Goal: Transaction & Acquisition: Obtain resource

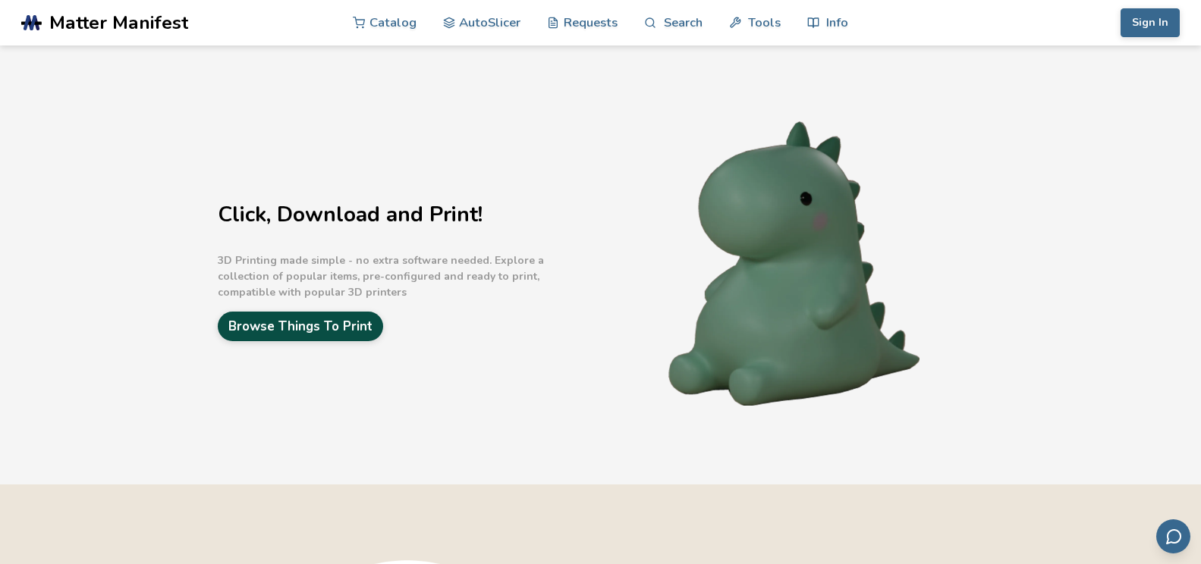
click at [350, 319] on link "Browse Things To Print" at bounding box center [300, 327] width 165 height 30
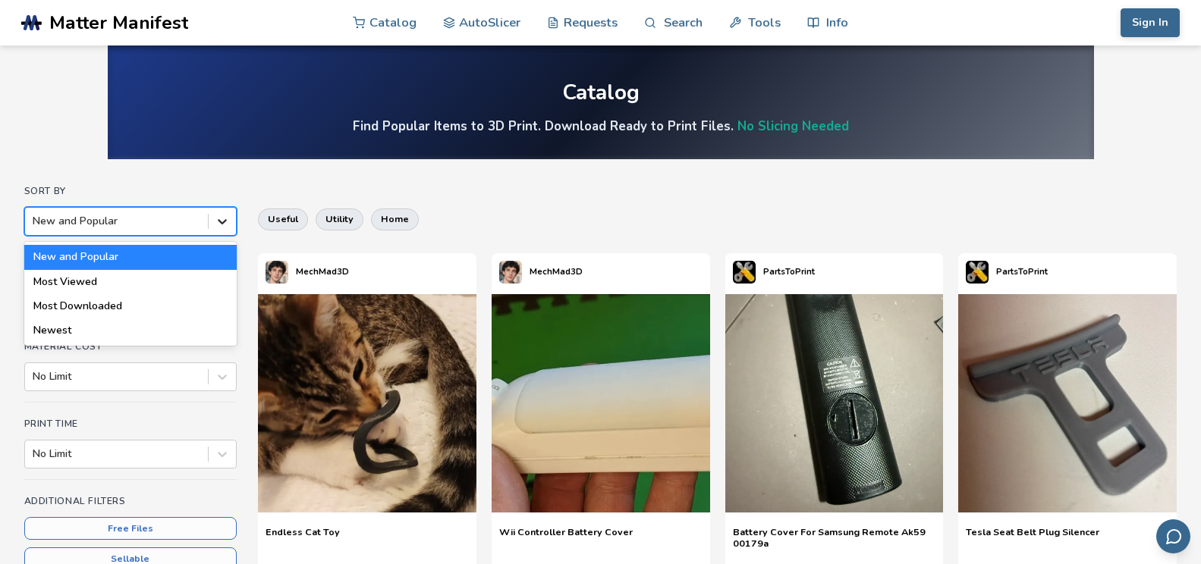
click at [228, 220] on icon at bounding box center [222, 221] width 15 height 15
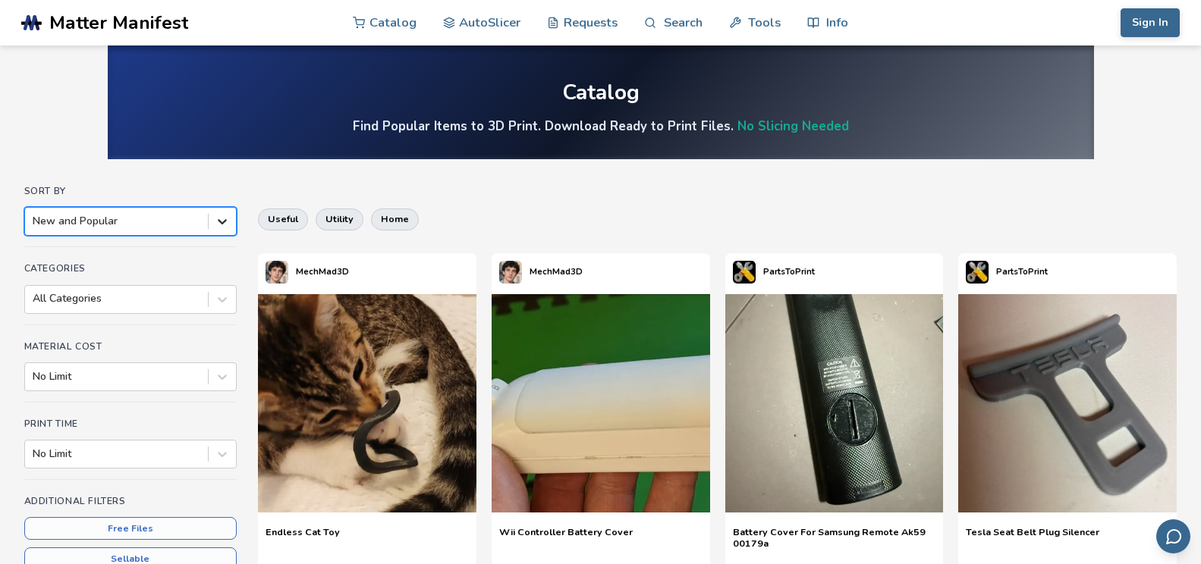
click at [222, 222] on icon at bounding box center [222, 221] width 15 height 15
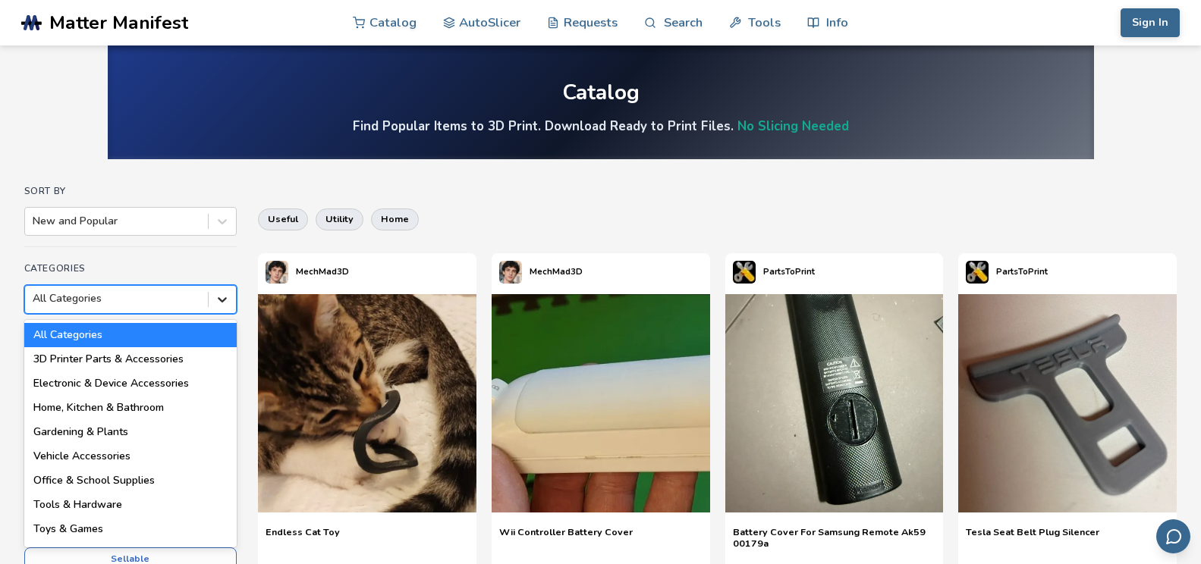
click at [222, 300] on icon at bounding box center [222, 299] width 15 height 15
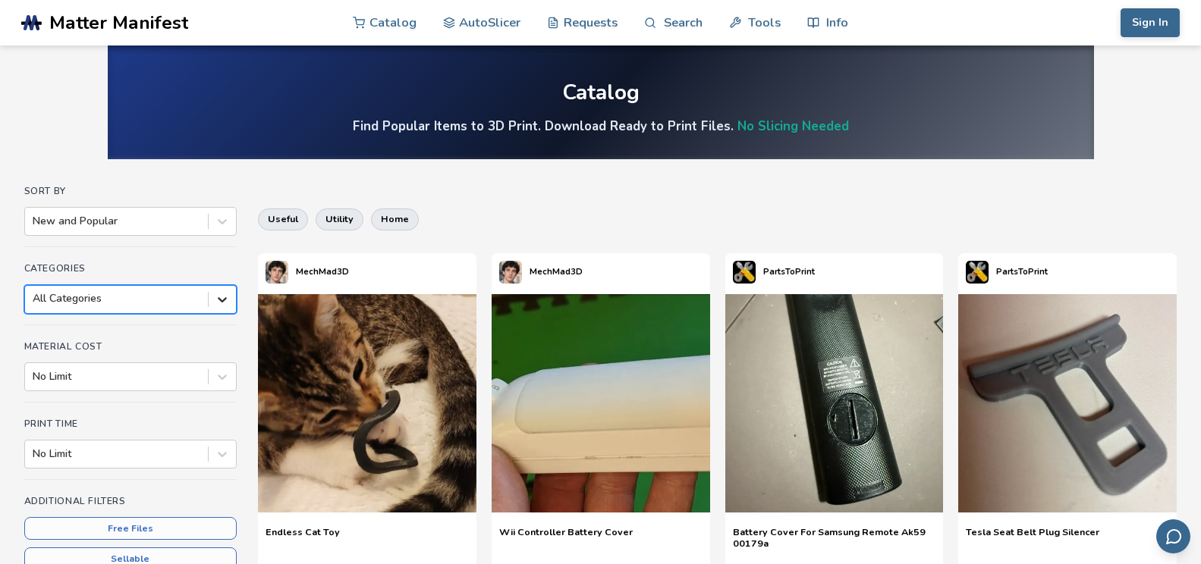
click at [219, 297] on icon at bounding box center [222, 299] width 15 height 15
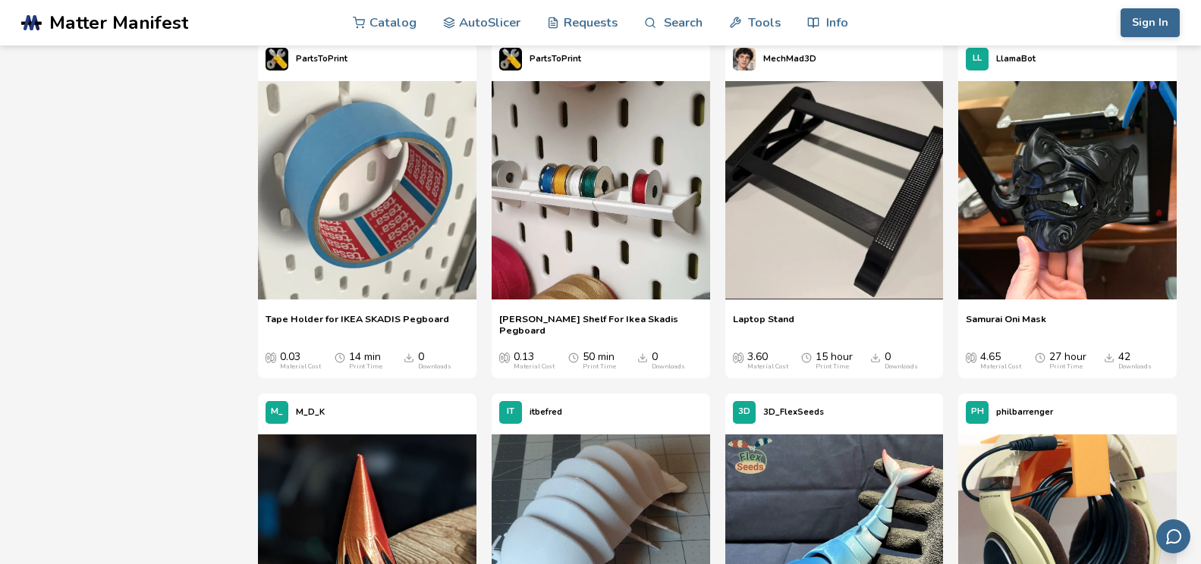
scroll to position [4829, 0]
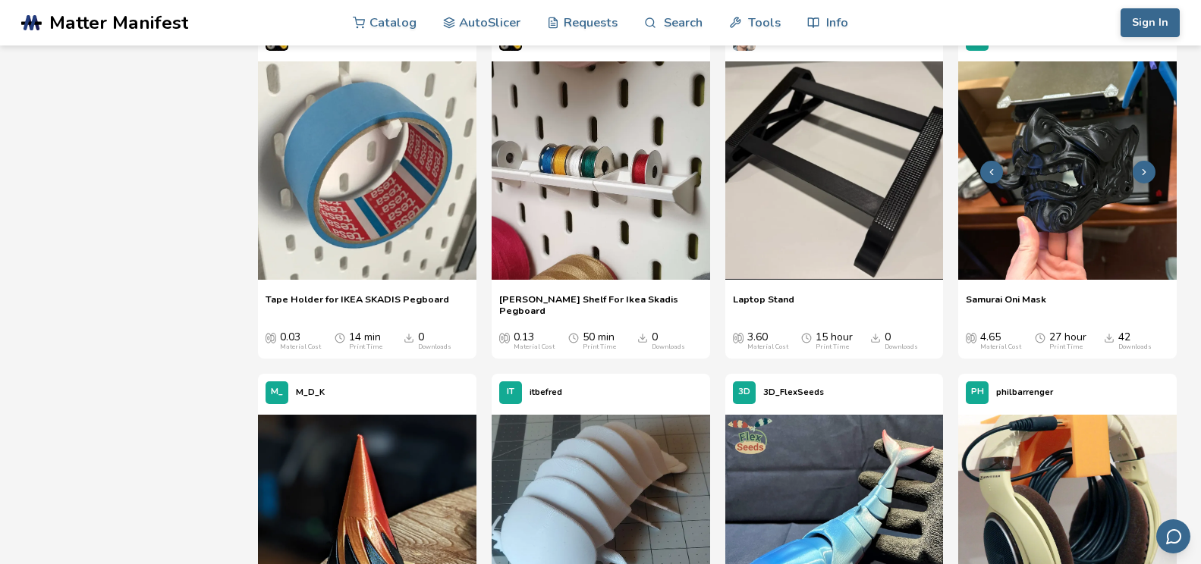
click at [1115, 195] on img at bounding box center [1067, 170] width 218 height 218
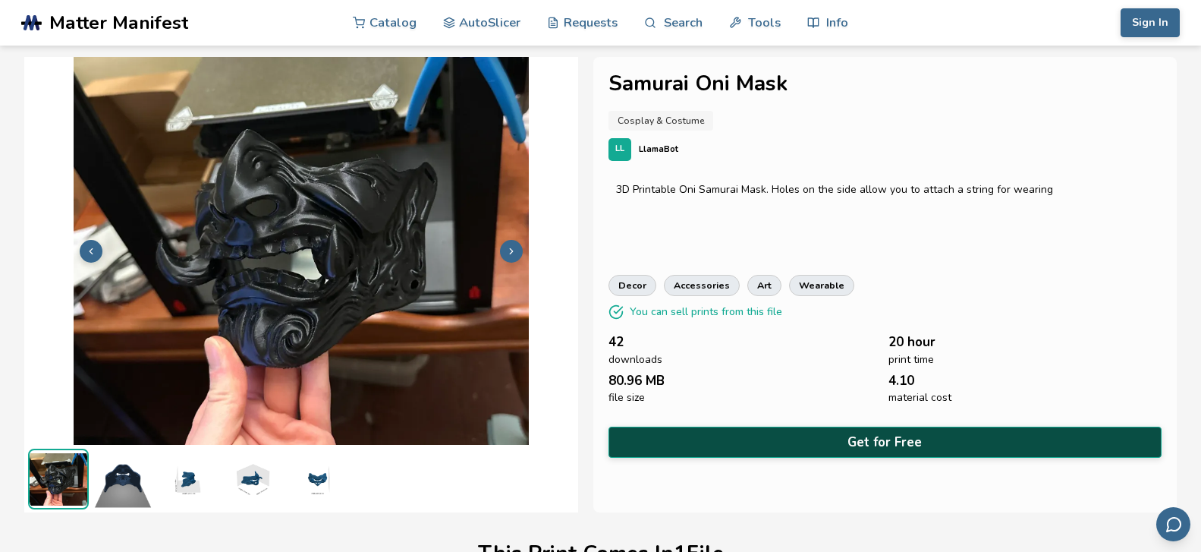
click at [946, 426] on button "Get for Free" at bounding box center [885, 441] width 554 height 31
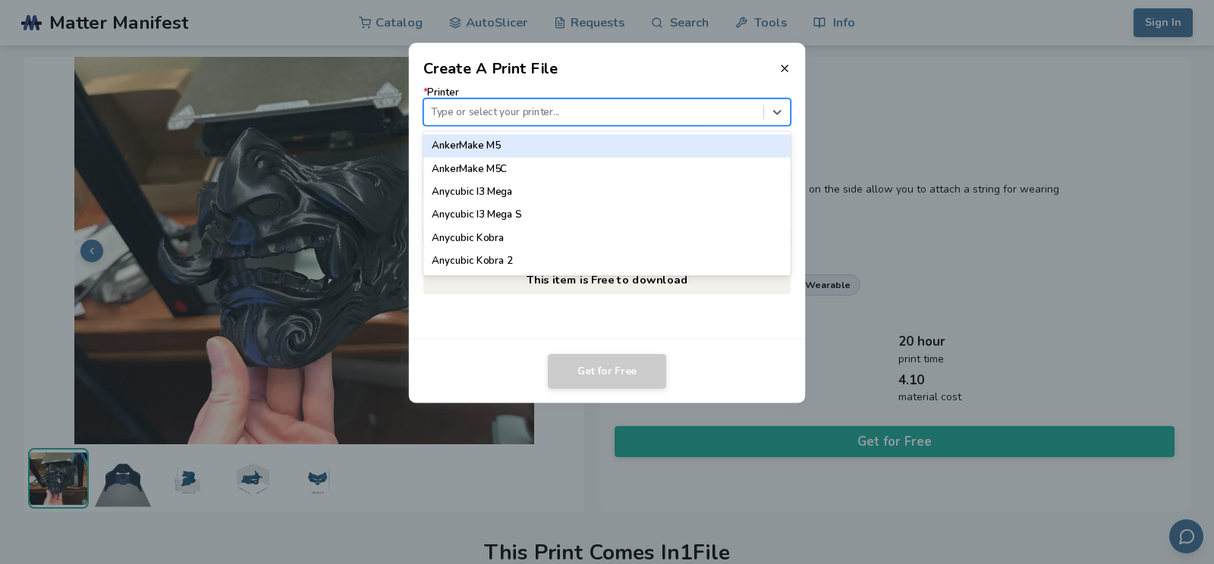
click at [731, 108] on div at bounding box center [593, 112] width 325 height 14
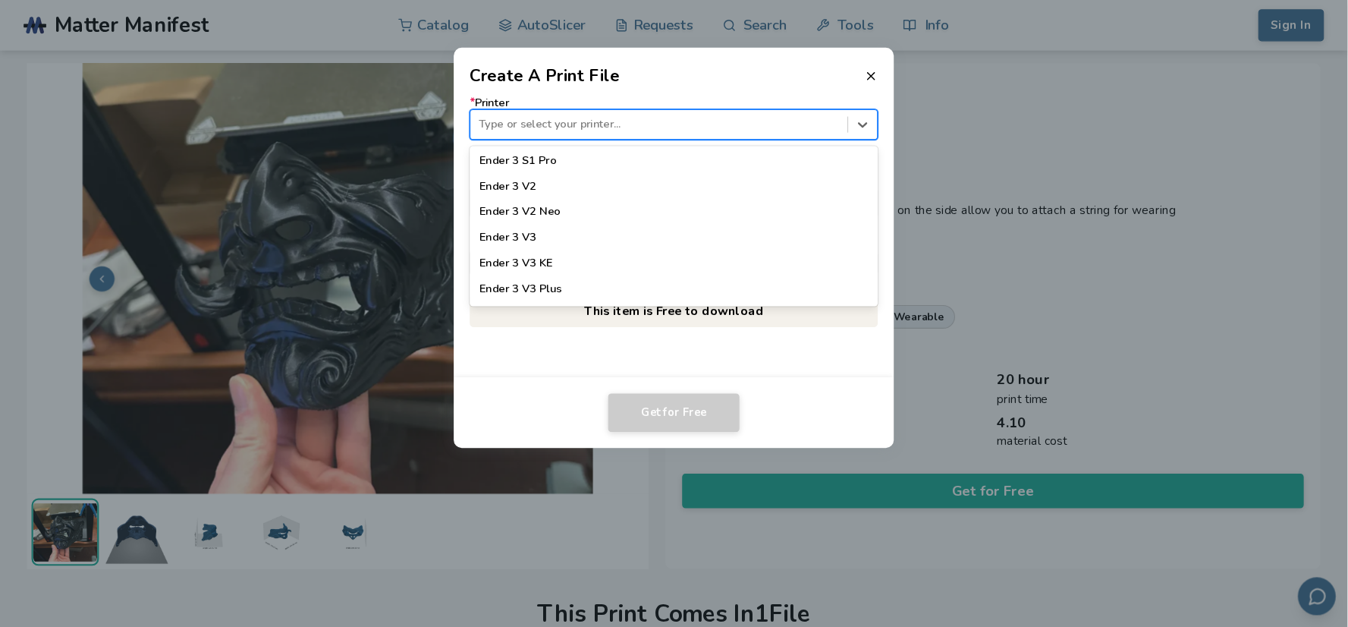
scroll to position [1062, 0]
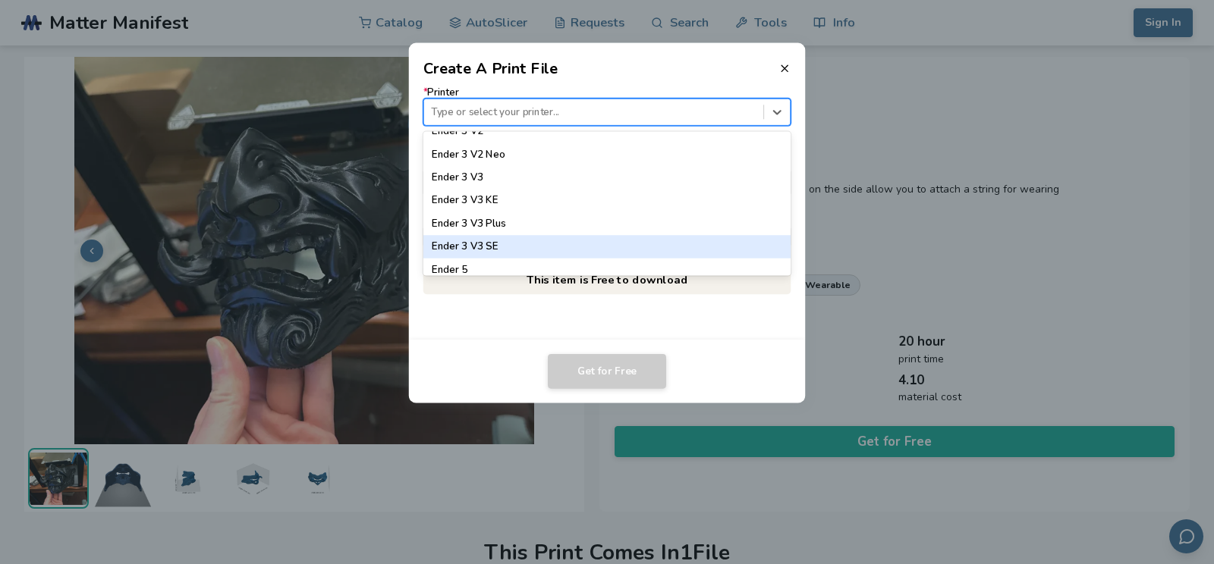
click at [662, 242] on div "Ender 3 V3 SE" at bounding box center [607, 247] width 368 height 23
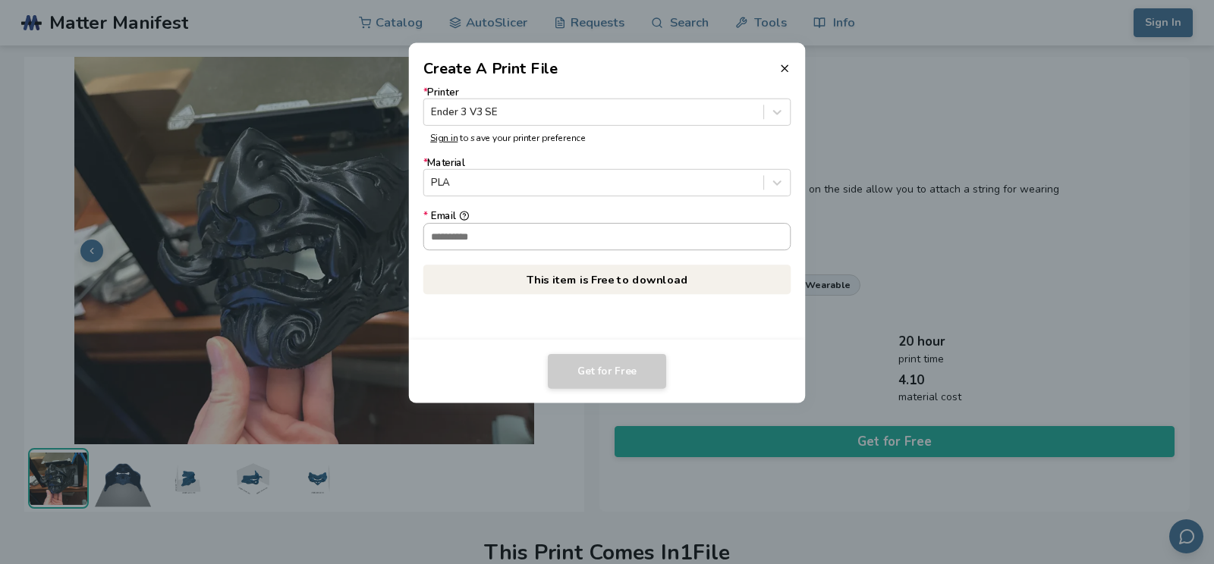
click at [619, 233] on input "* Email" at bounding box center [607, 237] width 366 height 26
type input "**********"
click at [561, 376] on button "Get for Free" at bounding box center [607, 371] width 118 height 35
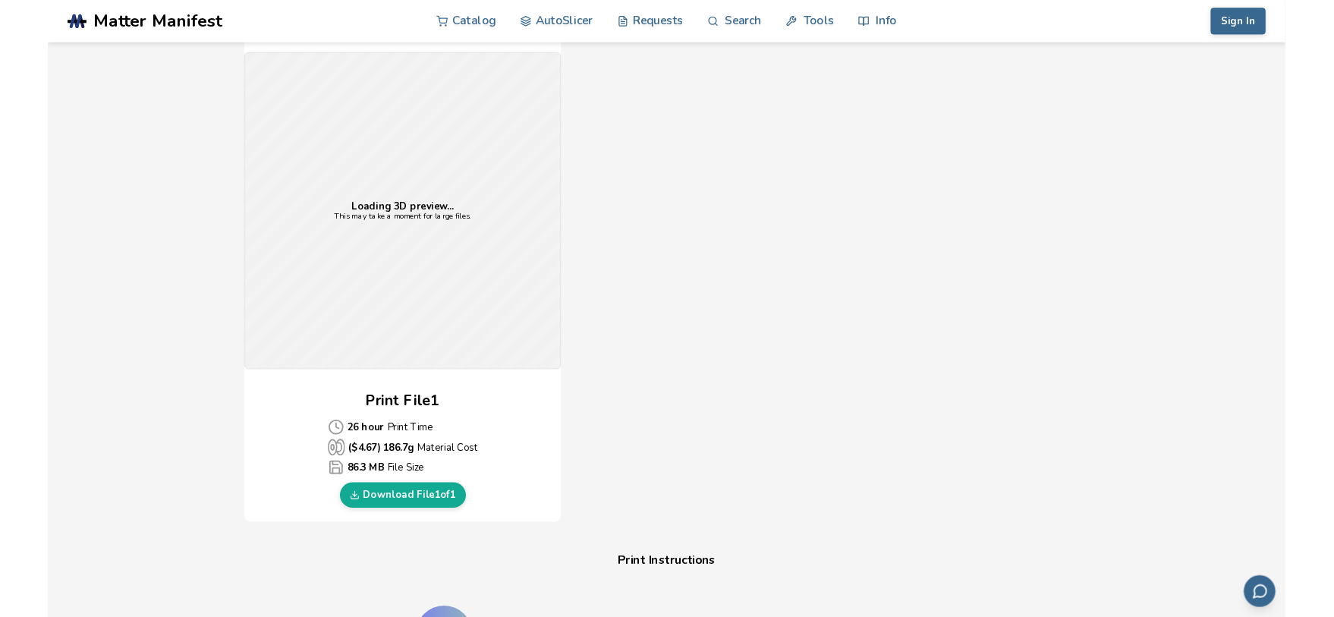
scroll to position [509, 0]
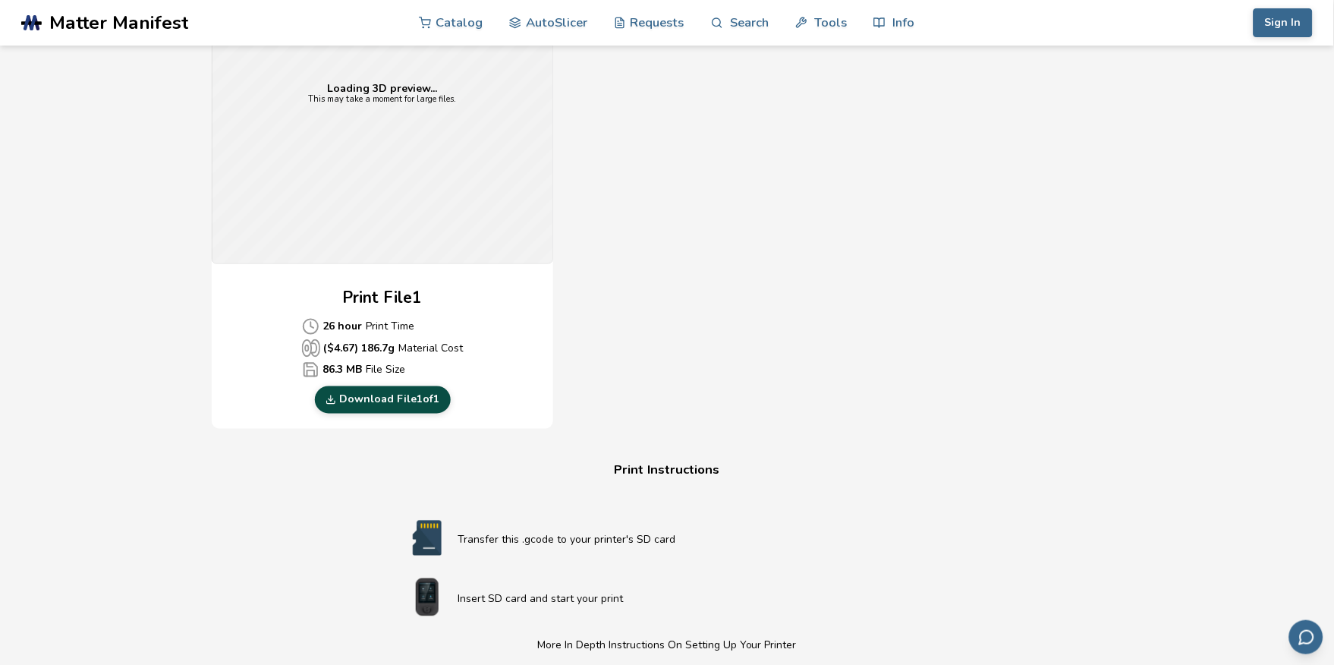
click at [382, 401] on link "Download File 1 of 1" at bounding box center [383, 399] width 136 height 27
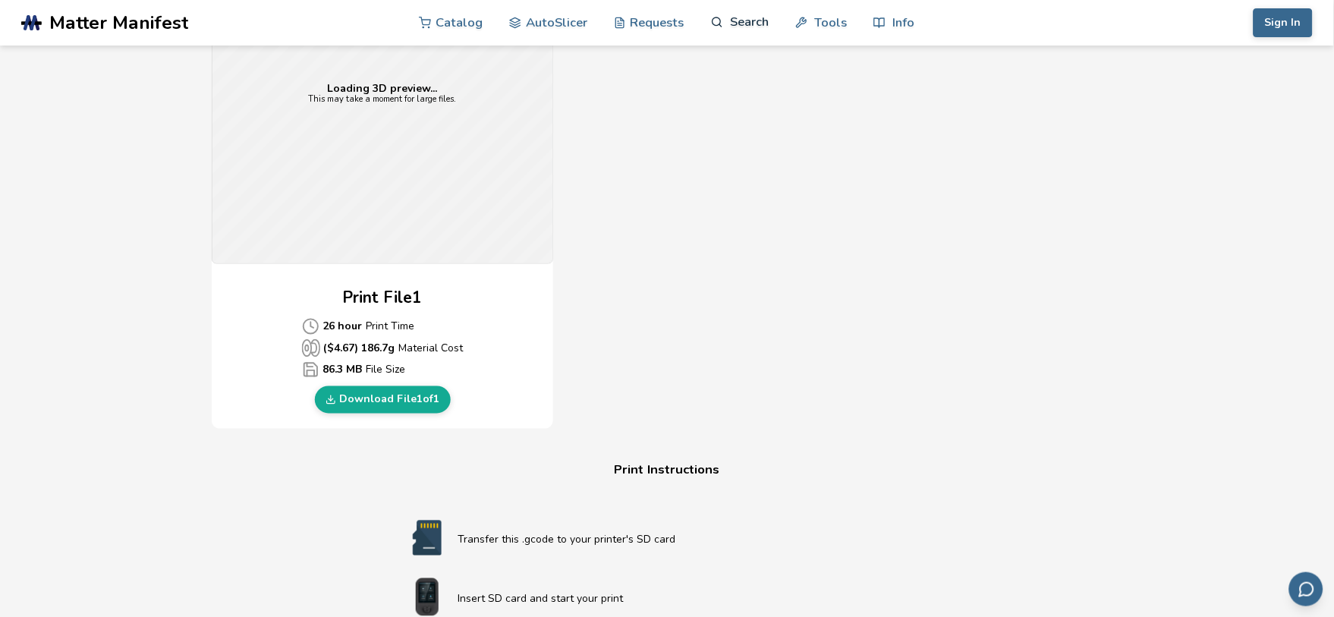
click at [768, 240] on div "Gcode Preview Loading 3D preview... This may take a moment for large files. Pri…" at bounding box center [667, 153] width 910 height 552
click at [954, 184] on div "Gcode Preview Loading 3D preview... This may take a moment for large files. Pri…" at bounding box center [667, 153] width 910 height 552
click at [799, 249] on div "Gcode Preview Loading 3D preview... This may take a moment for large files. Pri…" at bounding box center [667, 153] width 910 height 552
click at [323, 345] on div "Gcode Preview Loading 3D preview... This may take a moment for large files. Pri…" at bounding box center [667, 153] width 910 height 552
